Goal: Navigation & Orientation: Find specific page/section

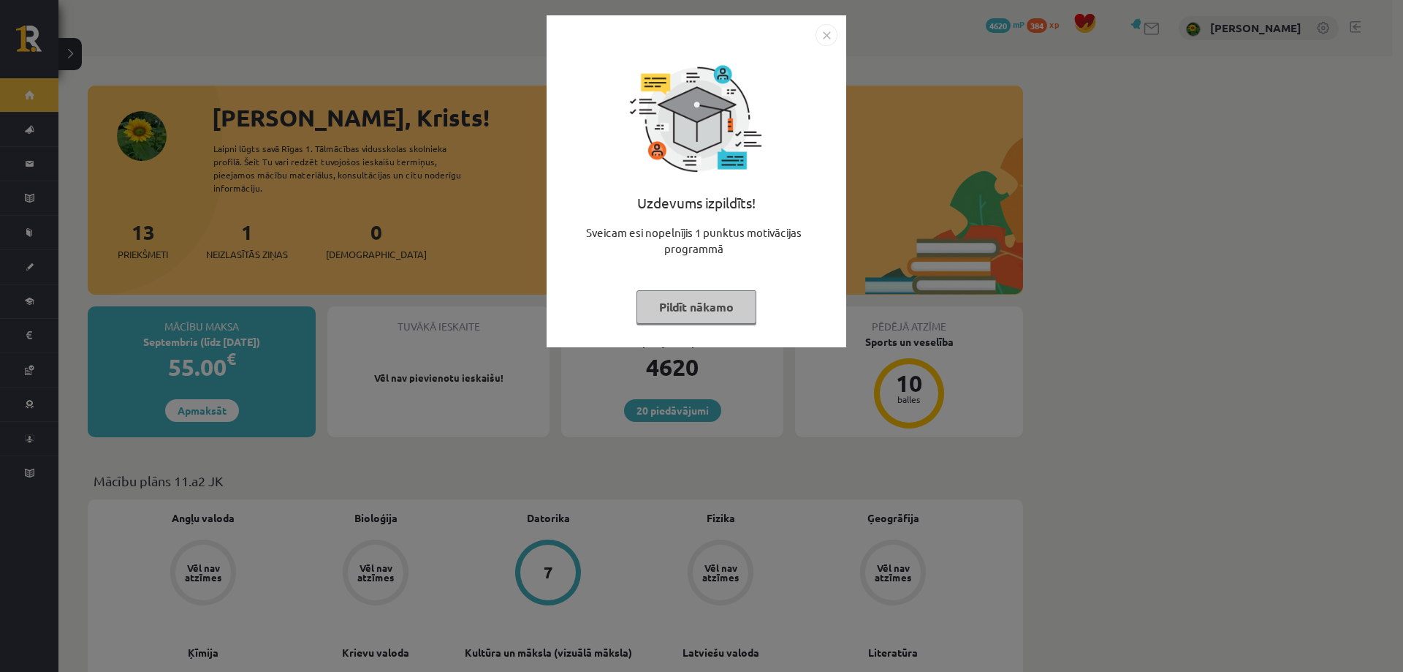
click at [827, 37] on img "Close" at bounding box center [826, 35] width 22 height 22
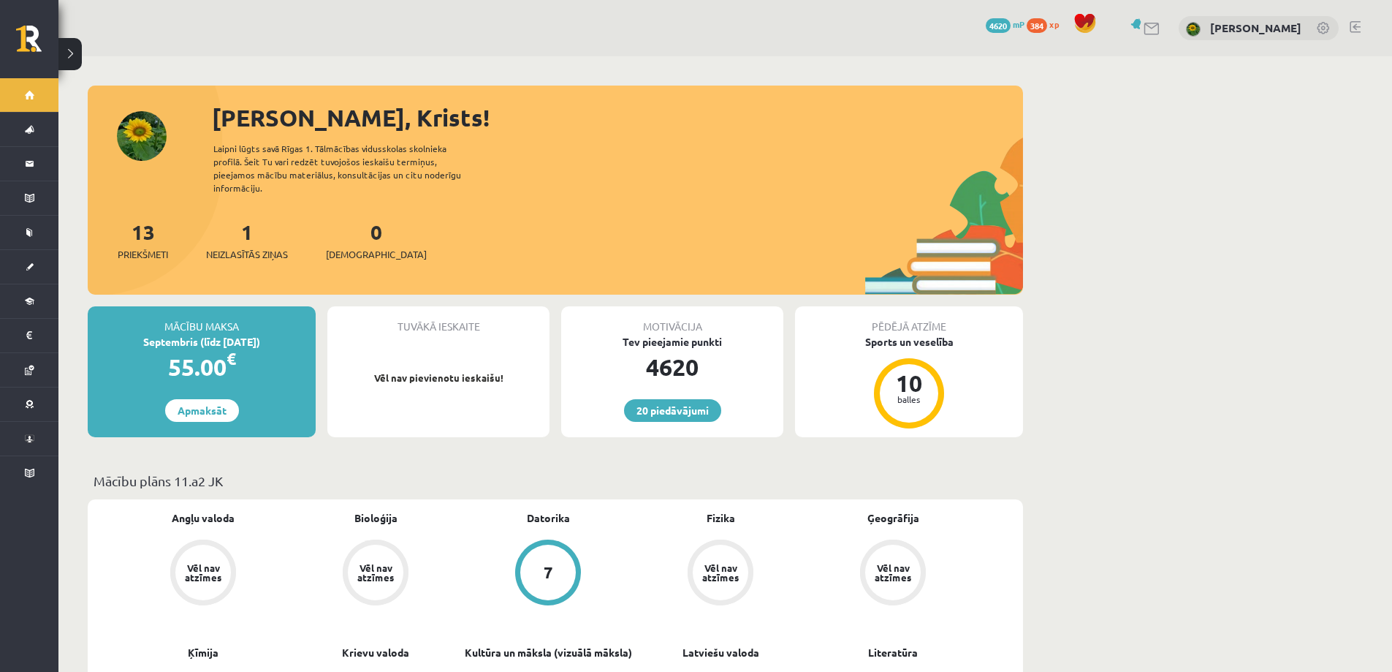
click at [267, 225] on div "1 Neizlasītās ziņas" at bounding box center [247, 238] width 82 height 45
click at [235, 247] on span "Neizlasītās ziņas" at bounding box center [247, 254] width 82 height 15
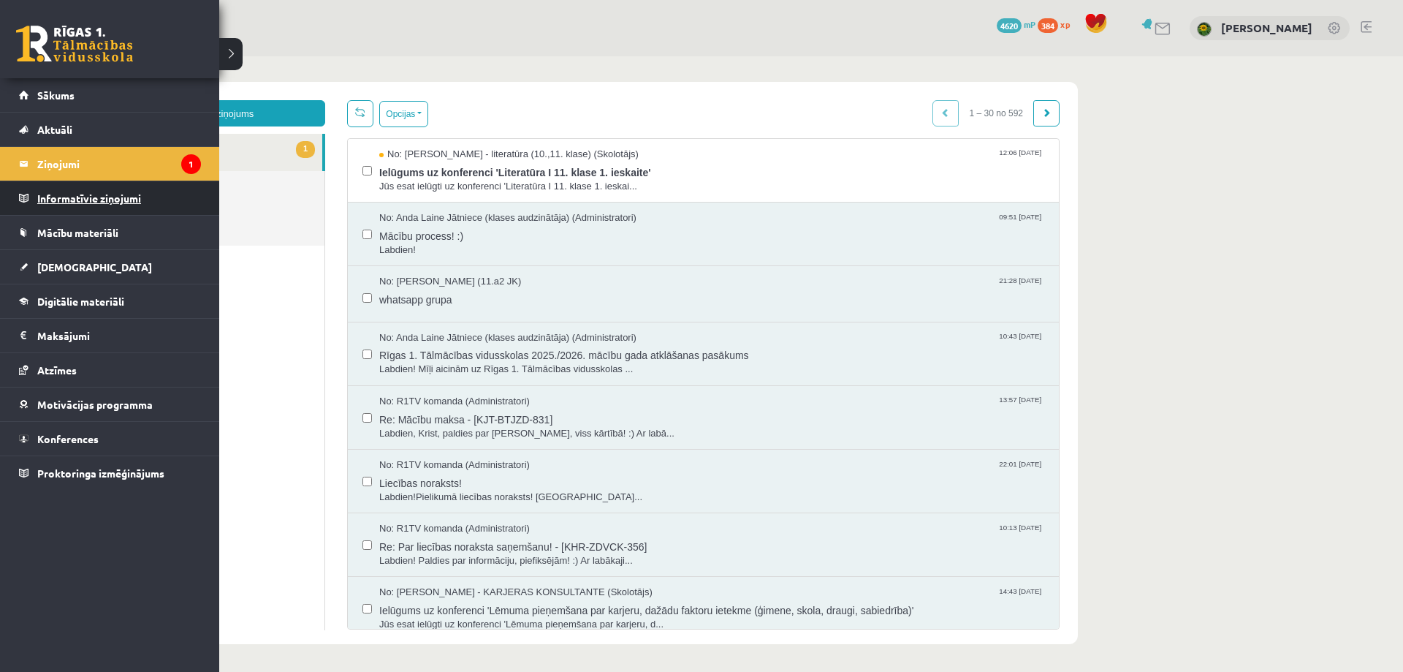
click at [100, 192] on legend "Informatīvie ziņojumi 0" at bounding box center [119, 198] width 164 height 34
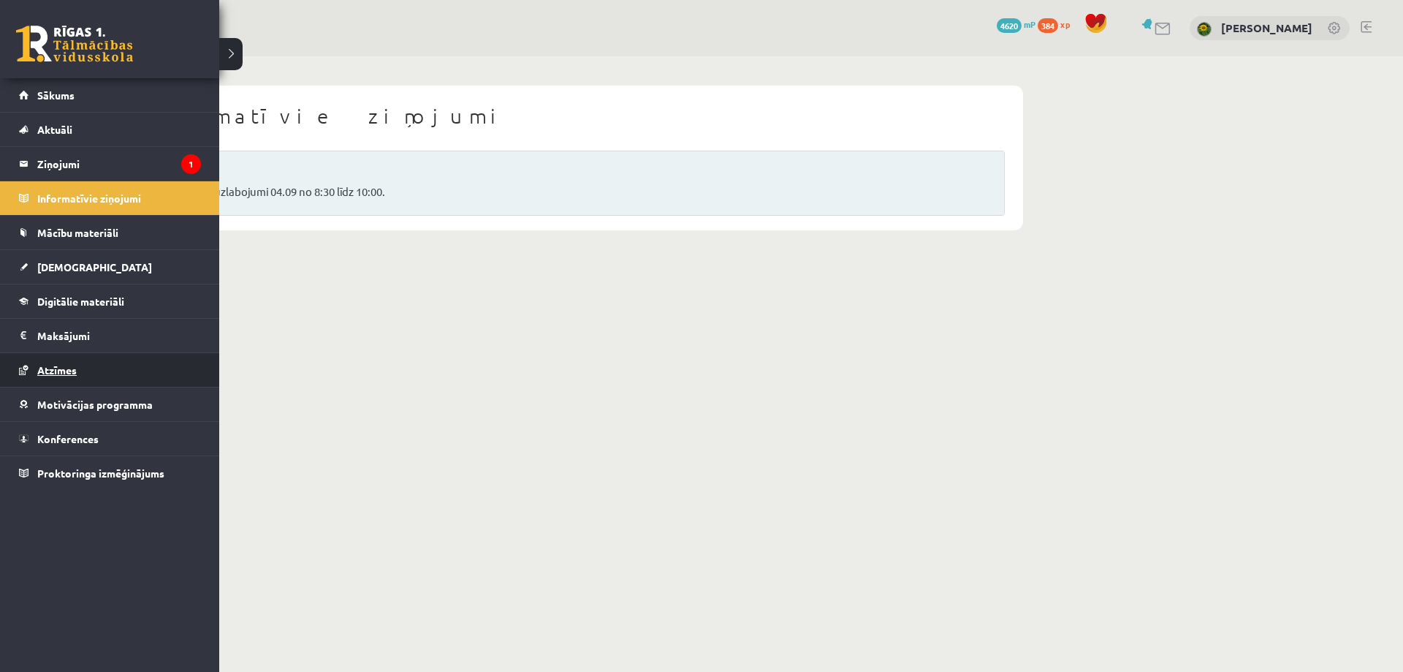
click at [48, 362] on link "Atzīmes" at bounding box center [110, 370] width 182 height 34
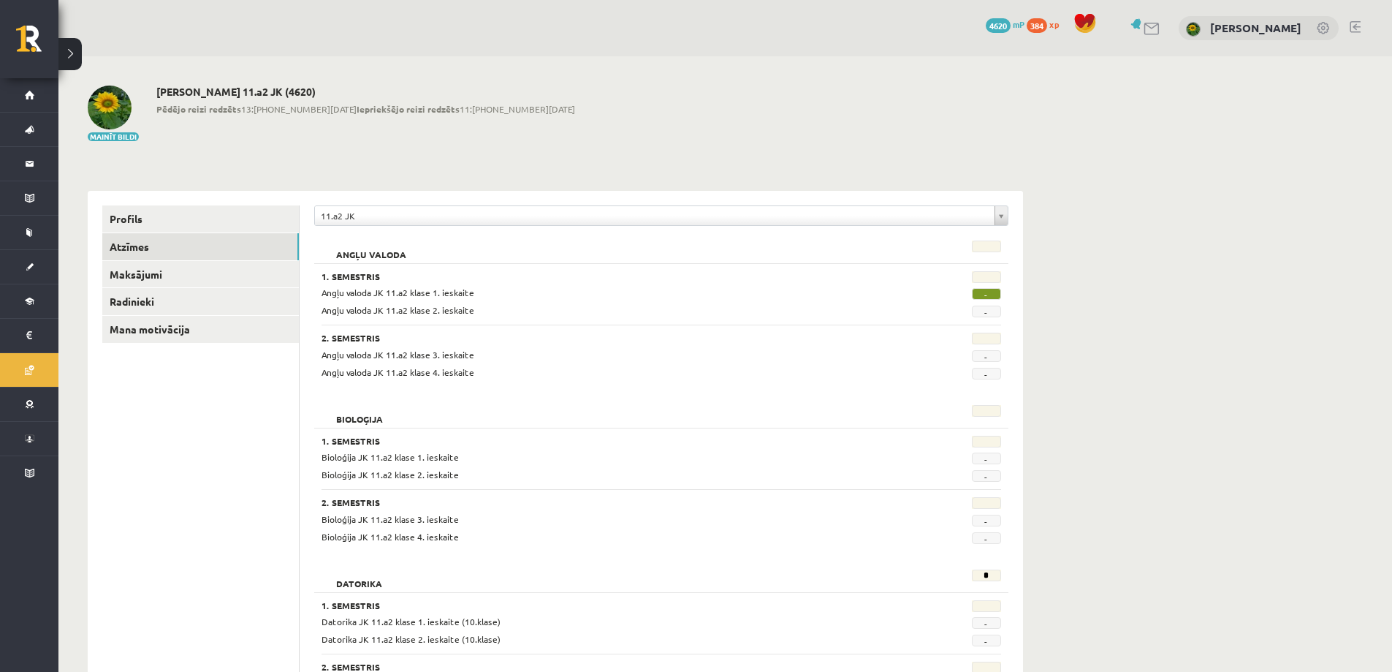
click at [990, 292] on span "-" at bounding box center [986, 294] width 29 height 12
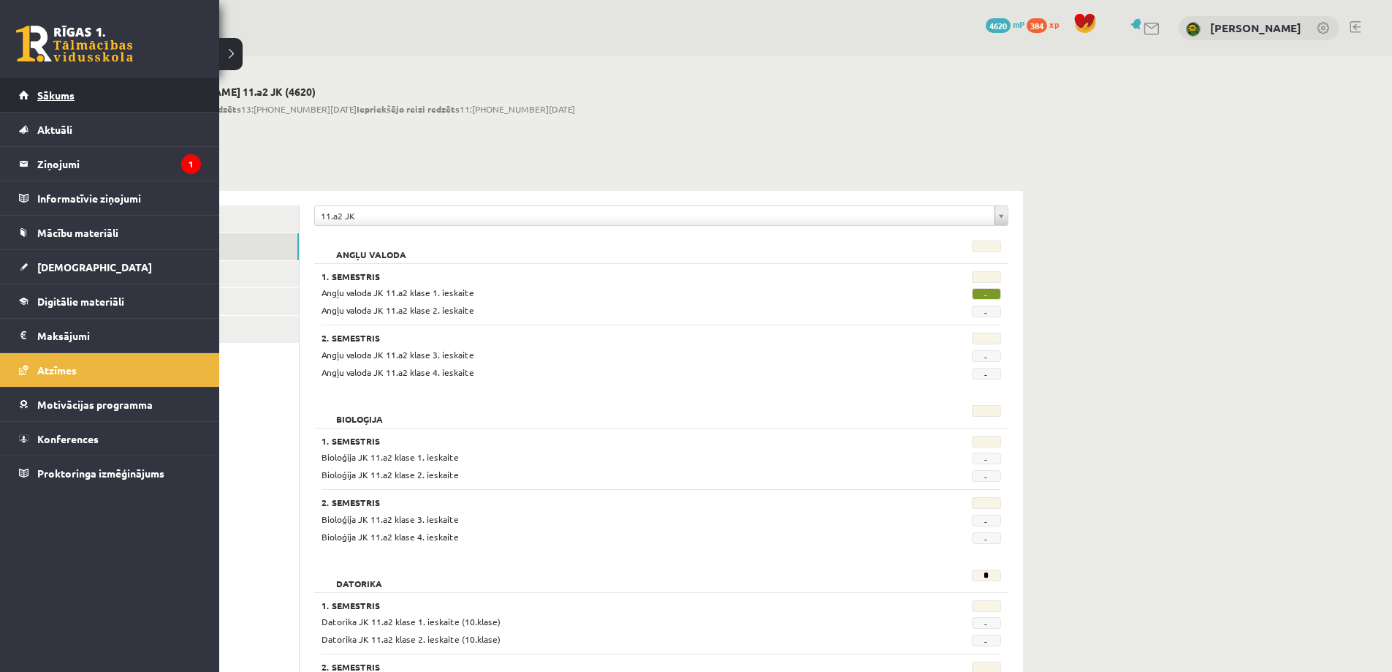
click at [27, 84] on link "Sākums" at bounding box center [110, 95] width 182 height 34
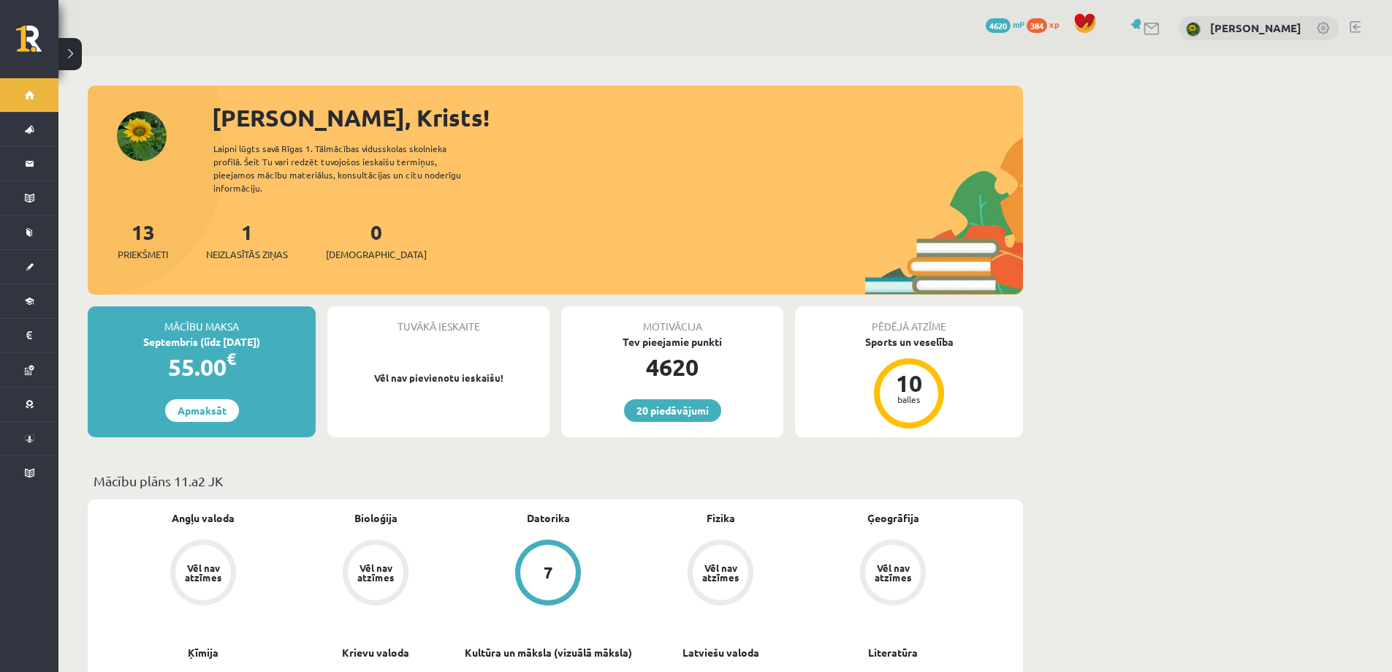
click at [1353, 23] on link at bounding box center [1355, 27] width 11 height 12
